Goal: Transaction & Acquisition: Purchase product/service

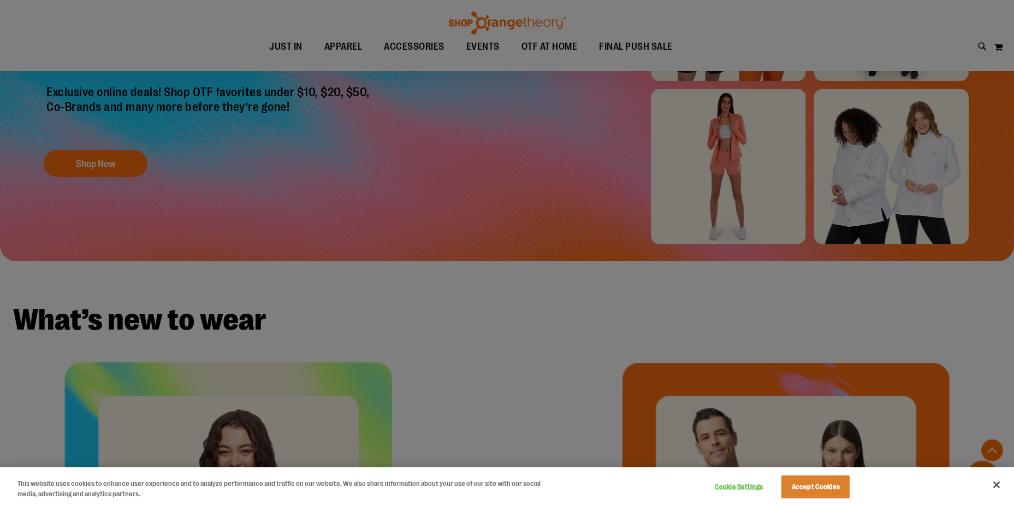
scroll to position [218, 0]
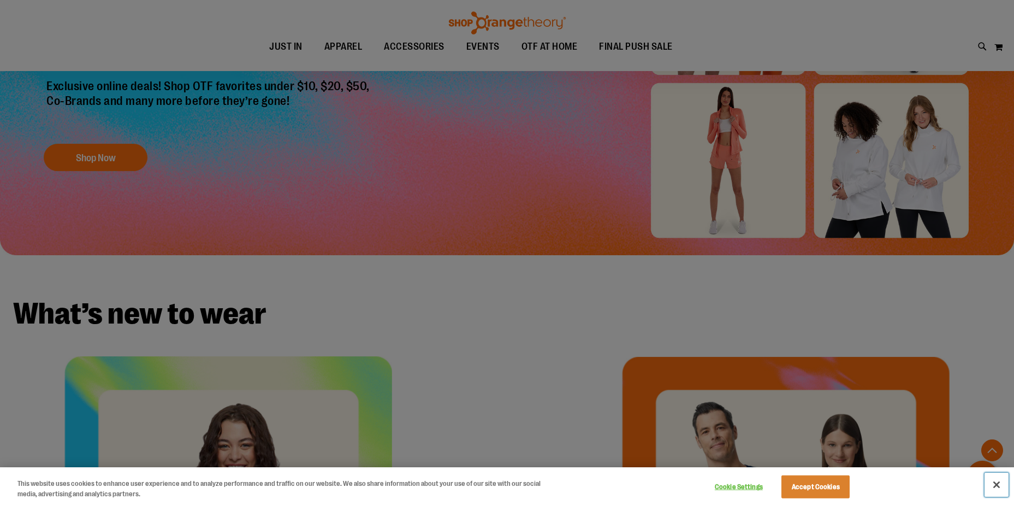
click at [996, 485] on button "Close" at bounding box center [996, 484] width 24 height 24
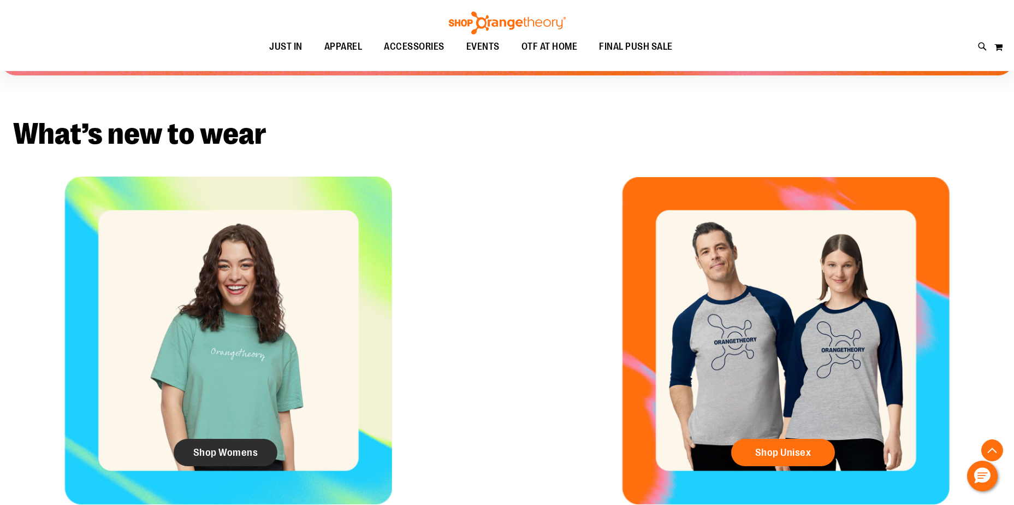
scroll to position [413, 0]
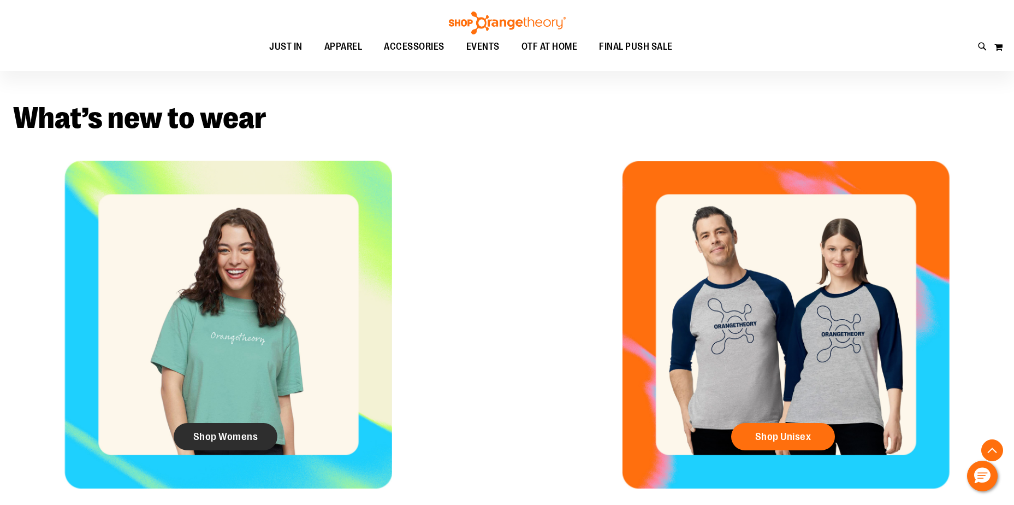
click at [240, 438] on span "Shop Womens" at bounding box center [225, 436] width 65 height 12
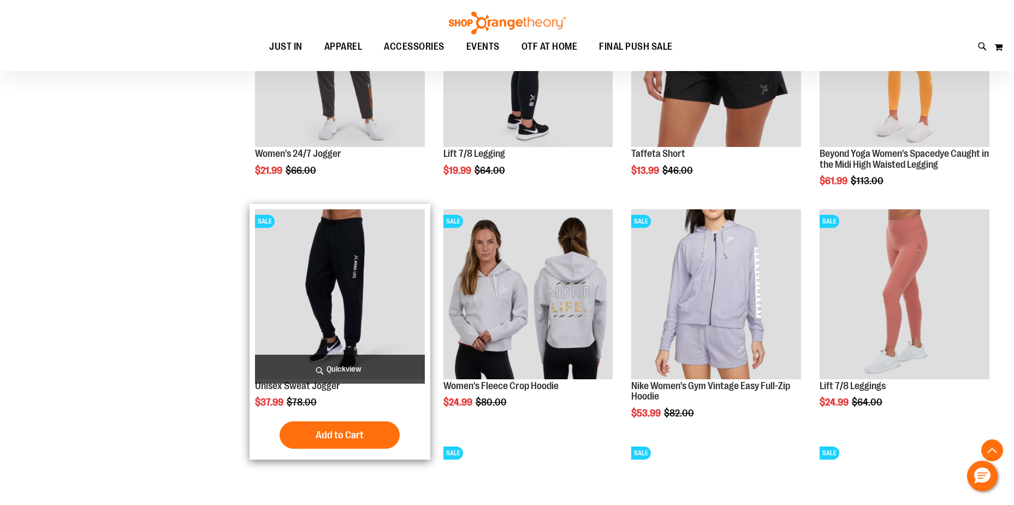
scroll to position [476, 0]
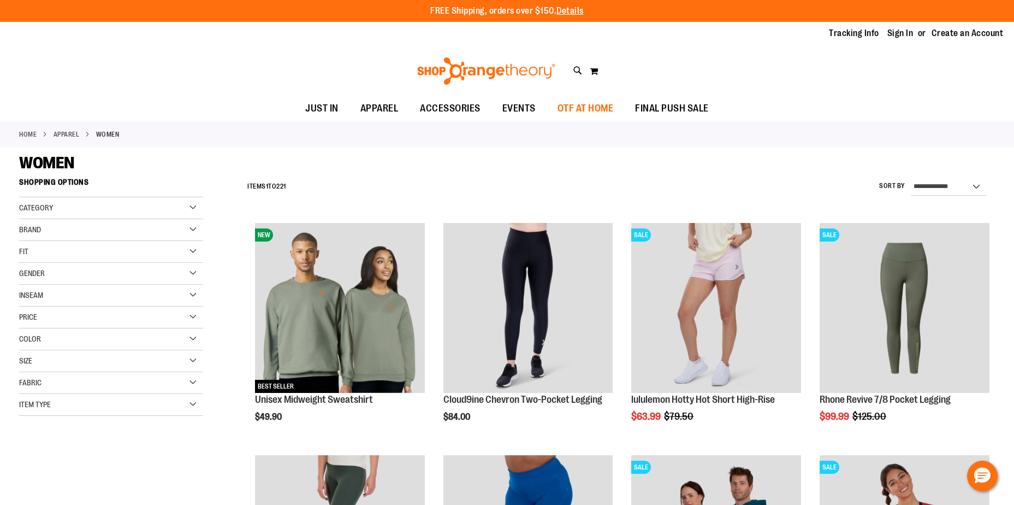
click at [587, 106] on span "OTF AT HOME" at bounding box center [585, 108] width 56 height 25
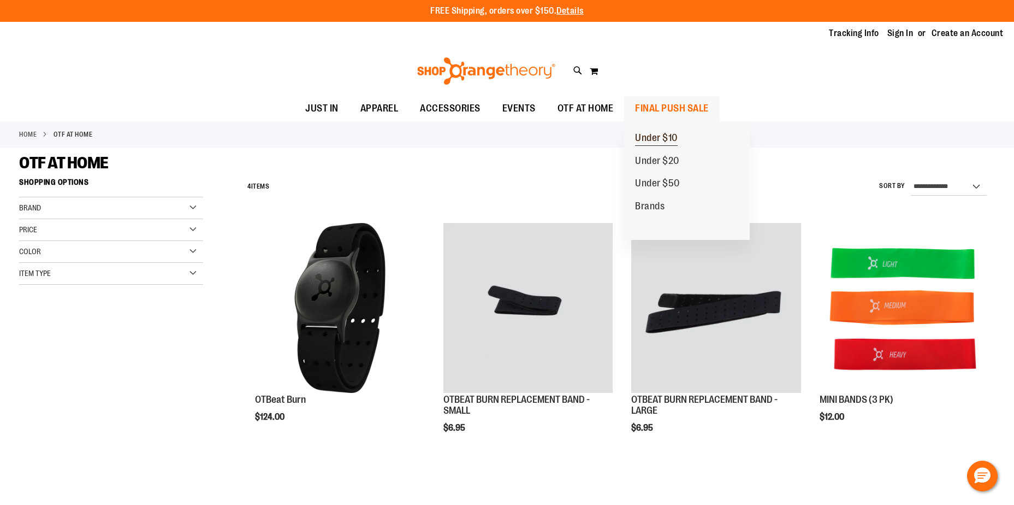
click at [634, 132] on link "Under $10" at bounding box center [656, 138] width 64 height 23
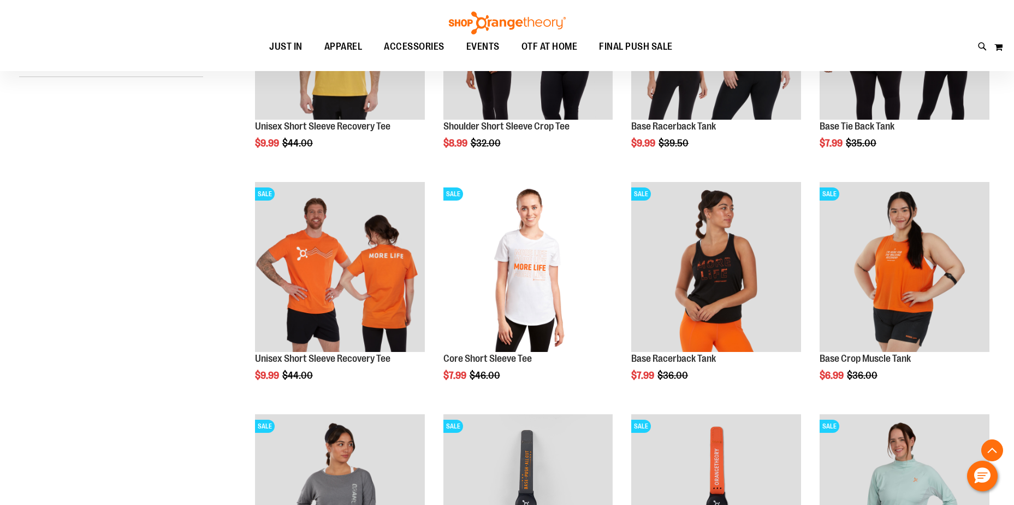
scroll to position [382, 0]
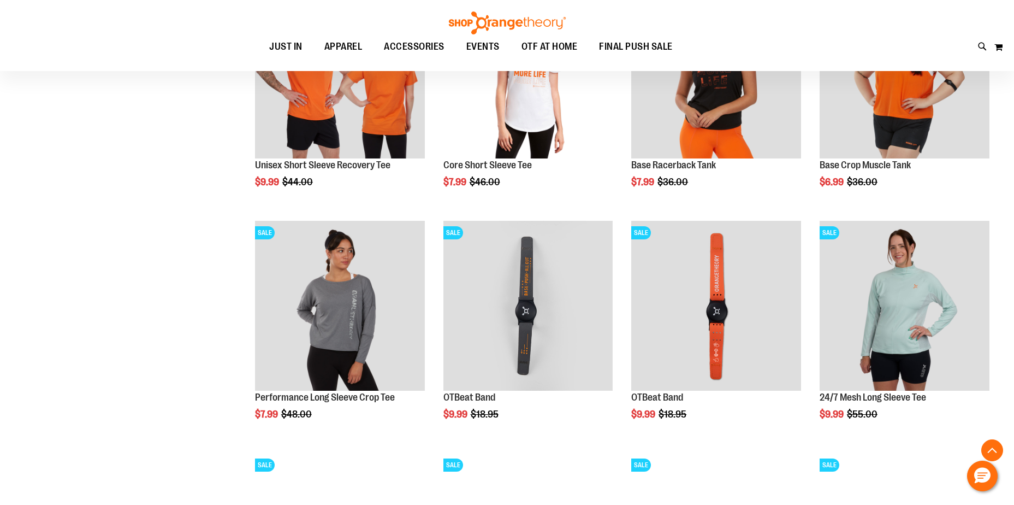
scroll to position [491, 0]
